Goal: Task Accomplishment & Management: Manage account settings

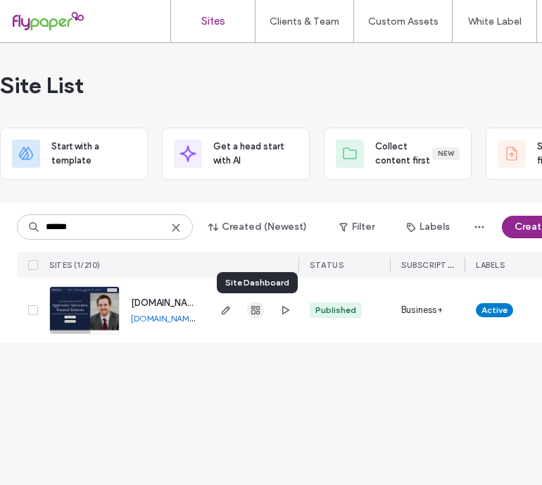
type input "******"
click at [250, 309] on icon "button" at bounding box center [255, 309] width 11 height 11
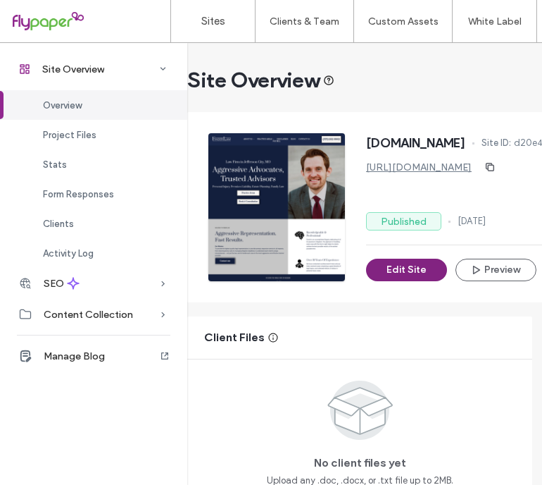
click at [408, 261] on button "Edit Site" at bounding box center [406, 269] width 81 height 23
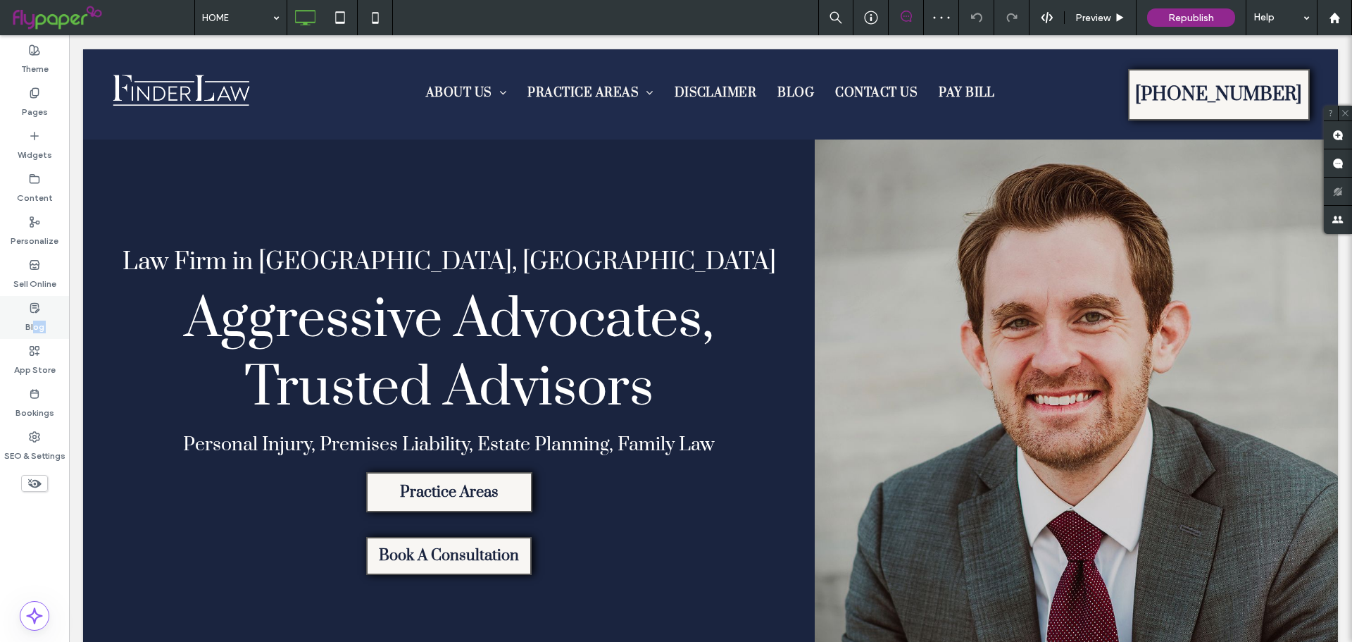
drag, startPoint x: 27, startPoint y: 341, endPoint x: 35, endPoint y: 319, distance: 23.2
click at [35, 319] on div "Theme Pages Widgets Content Personalize Sell Online Blog App Store Bookings SEO…" at bounding box center [34, 338] width 69 height 606
click at [35, 319] on label "Blog" at bounding box center [34, 323] width 19 height 20
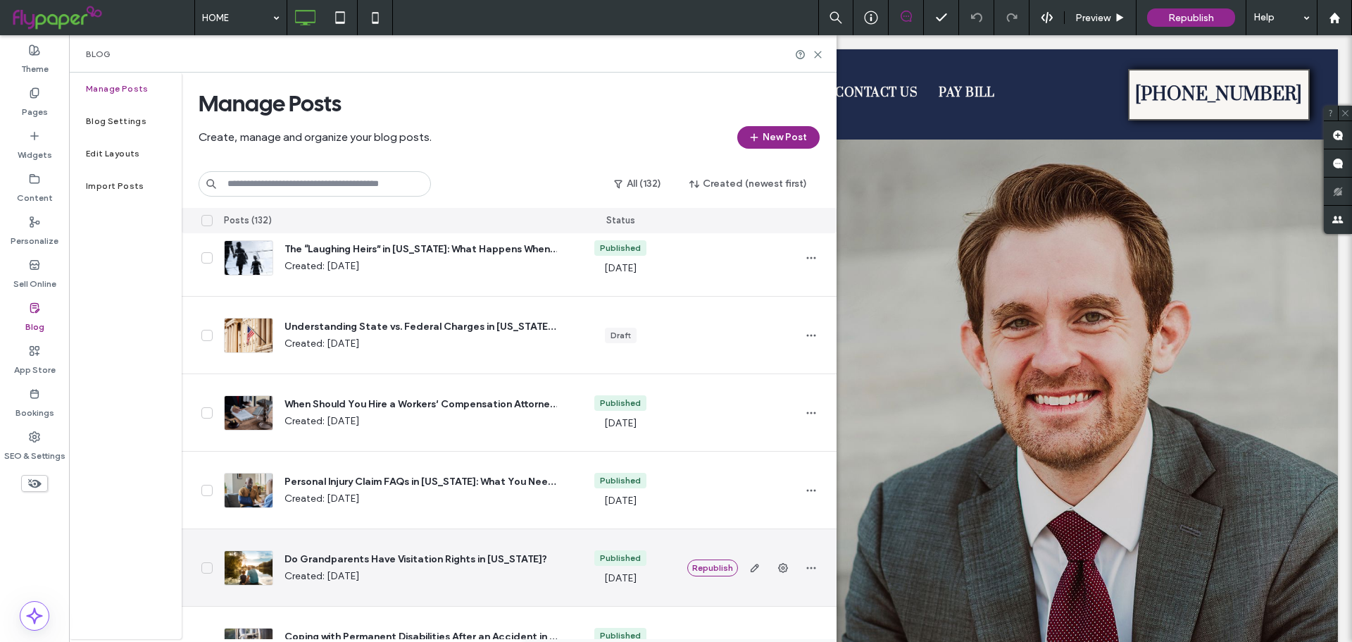
scroll to position [493, 0]
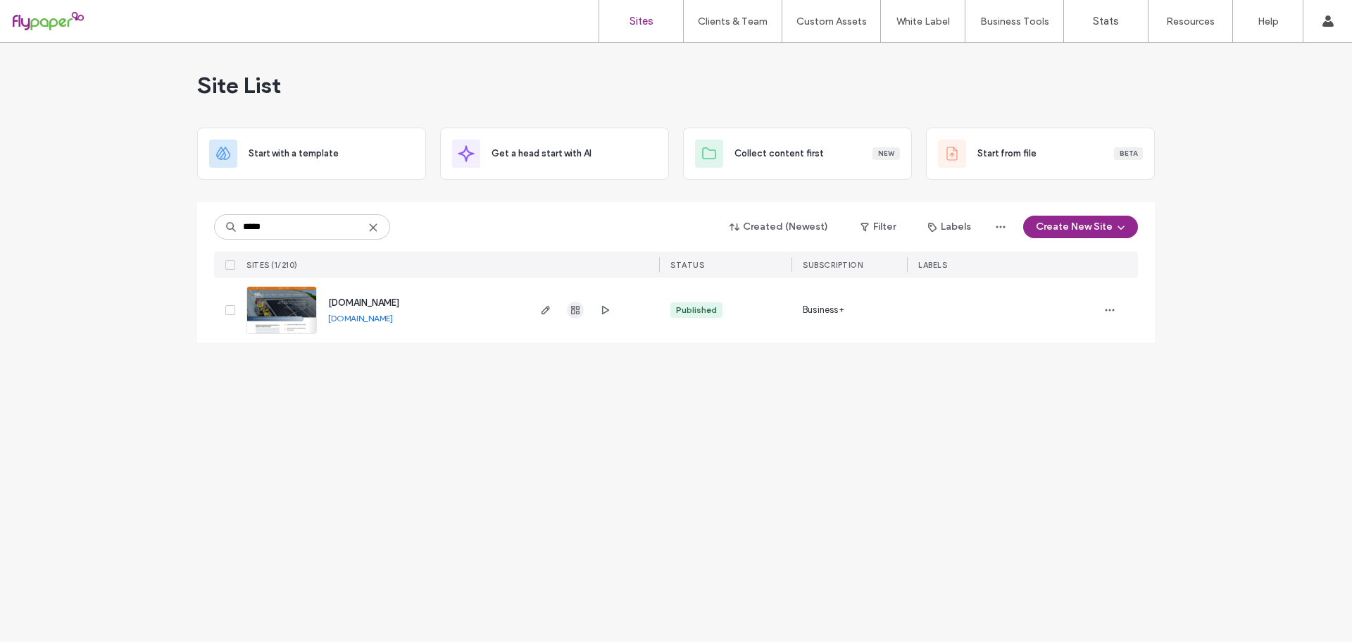
type input "*****"
click at [573, 311] on icon "button" at bounding box center [575, 309] width 11 height 11
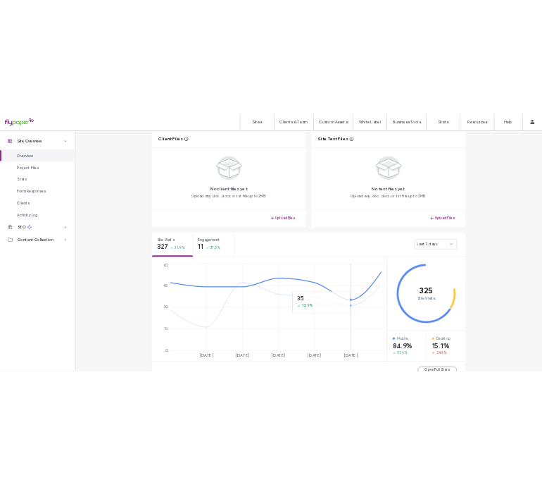
scroll to position [563, 0]
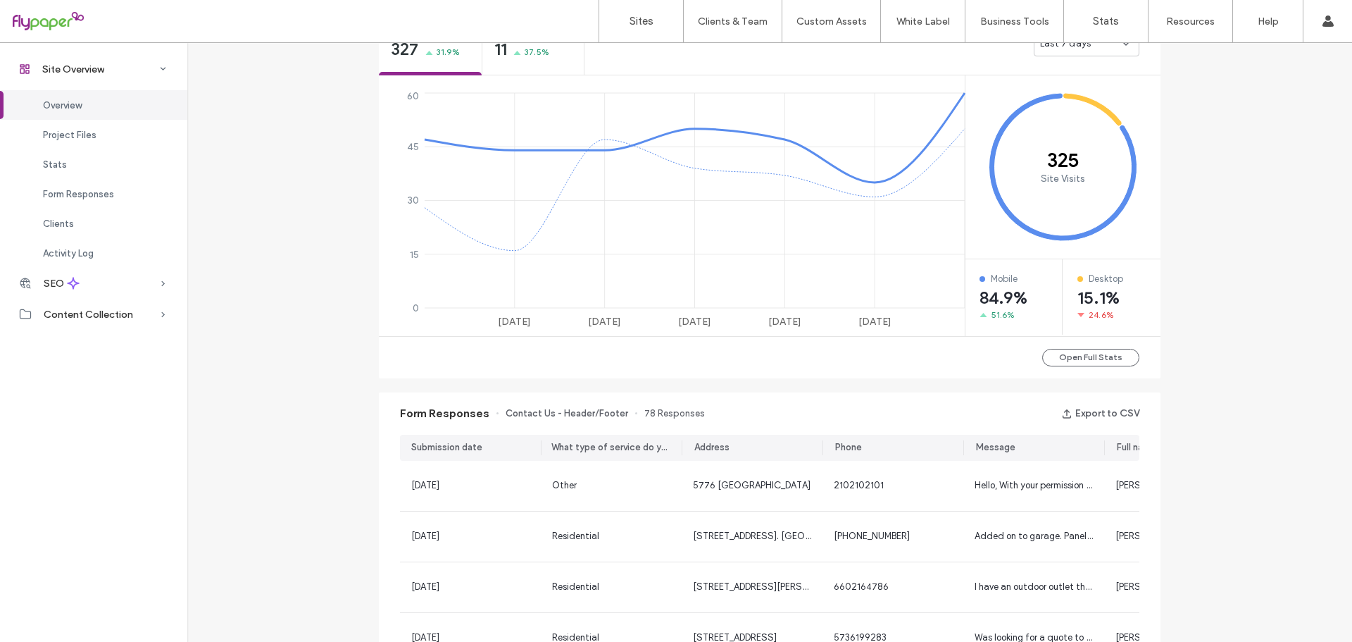
click at [1054, 423] on div "Form Responses Contact Us - Header/Footer 78 Responses Export to CSV" at bounding box center [770, 413] width 782 height 42
click at [1074, 402] on button "Export to CSV" at bounding box center [1100, 413] width 78 height 23
